Goal: Navigation & Orientation: Find specific page/section

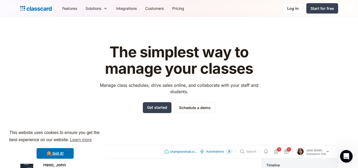
click at [323, 86] on div "The simplest way to manage your classes Manage class schedules, drive sales onl…" at bounding box center [179, 161] width 318 height 250
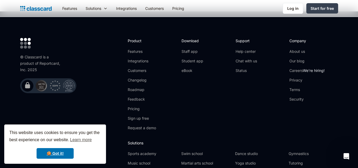
scroll to position [1755, 0]
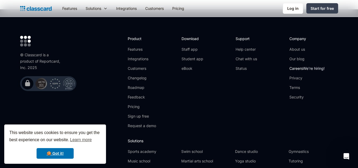
click at [298, 66] on link "Careers We're hiring!" at bounding box center [307, 68] width 35 height 5
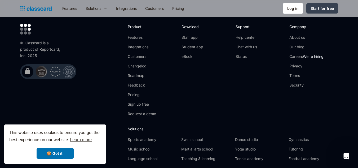
scroll to position [1738, 0]
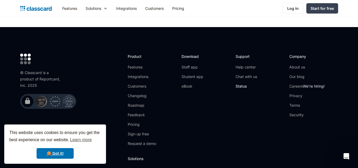
click at [237, 84] on link "Status" at bounding box center [246, 86] width 21 height 5
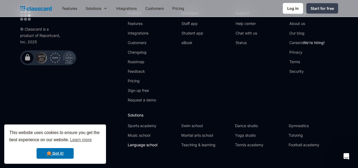
scroll to position [1782, 0]
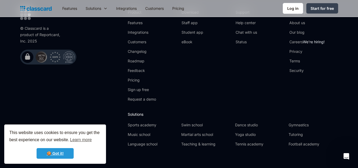
click at [59, 155] on link "🍪 Got it!" at bounding box center [55, 153] width 37 height 11
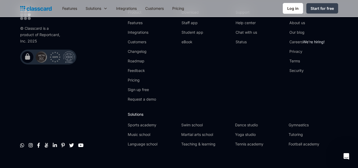
click at [101, 64] on div "© Classcard is a product of Reportcard, Inc. 2025        " at bounding box center [71, 80] width 103 height 142
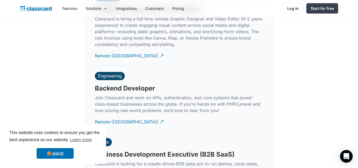
scroll to position [1254, 0]
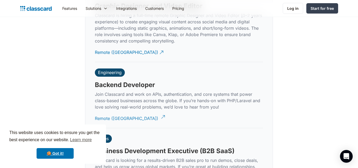
click at [110, 113] on div "Remote (India)" at bounding box center [126, 116] width 63 height 10
click at [113, 111] on div "Remote (India)" at bounding box center [126, 116] width 63 height 10
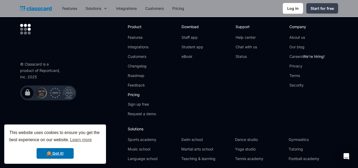
scroll to position [1830, 0]
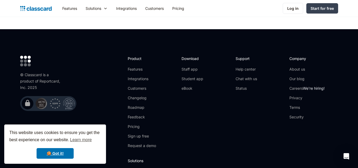
scroll to position [1729, 0]
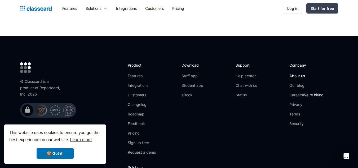
click at [294, 73] on link "About us" at bounding box center [307, 75] width 35 height 5
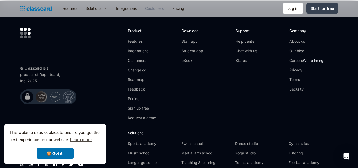
scroll to position [1821, 0]
